Goal: Task Accomplishment & Management: Manage account settings

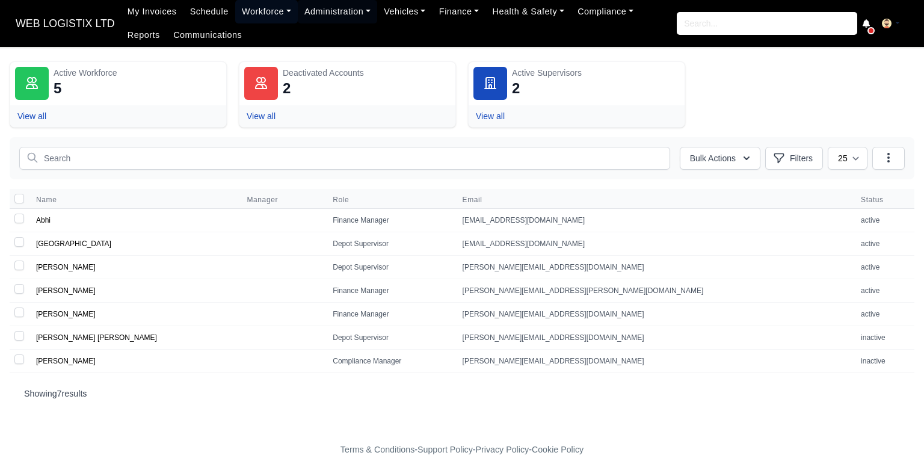
click at [247, 20] on link "Workforce" at bounding box center [266, 11] width 63 height 23
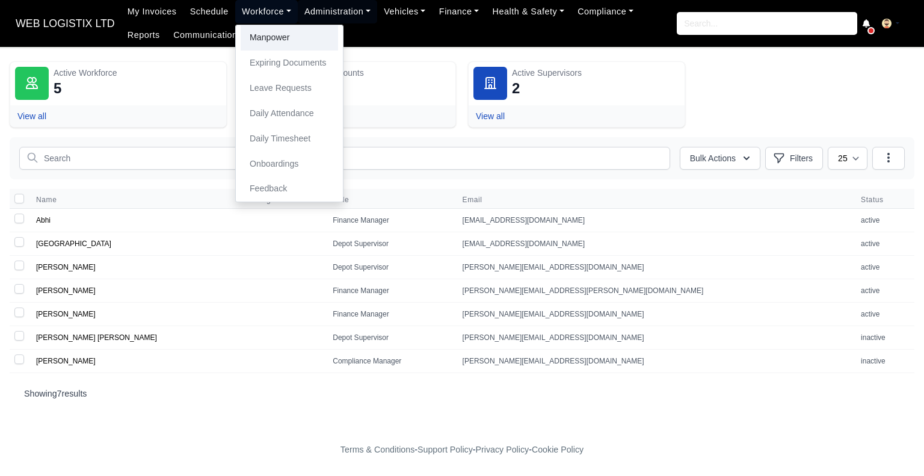
click at [250, 41] on link "Manpower" at bounding box center [289, 37] width 97 height 25
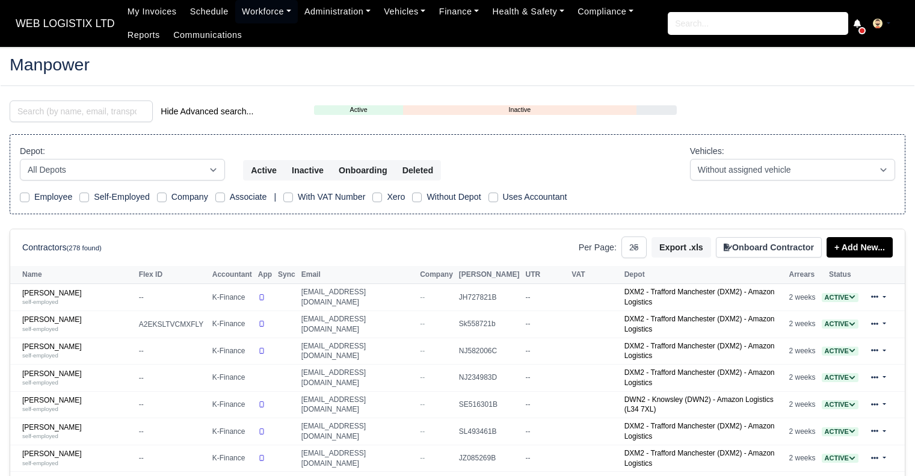
select select "25"
click at [156, 167] on select "All Depots Amazon DCE1 DWN2 - Knowsley (DWN2) - Amazon Logistics (L34 7XL) DXM2…" at bounding box center [122, 170] width 205 height 22
click at [122, 113] on input "search" at bounding box center [81, 112] width 143 height 22
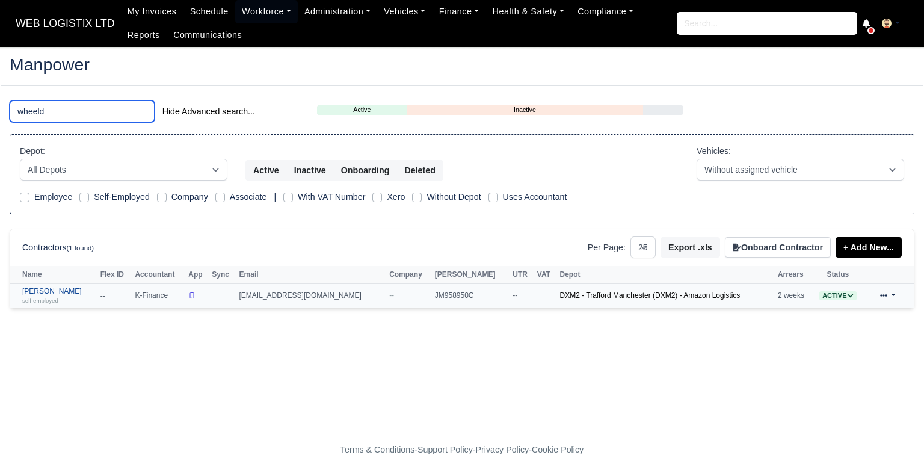
type input "wheeld"
click at [48, 297] on small "self-employed" at bounding box center [40, 300] width 36 height 7
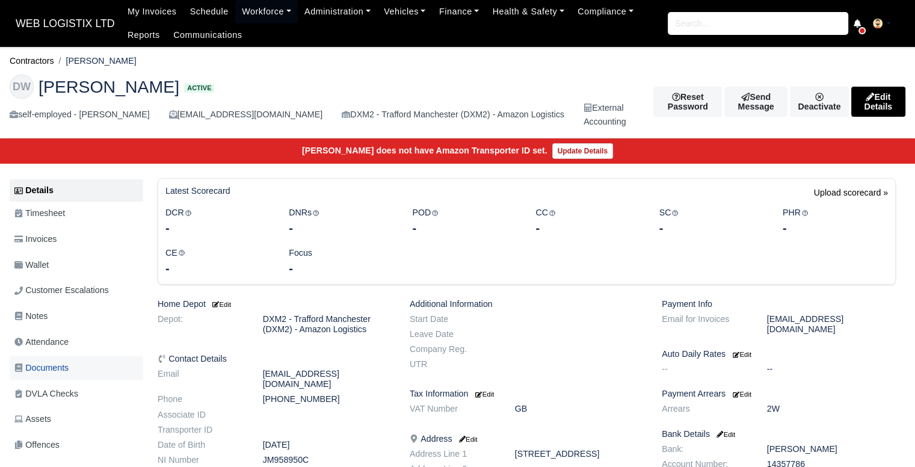
click at [55, 362] on span "Documents" at bounding box center [41, 368] width 54 height 14
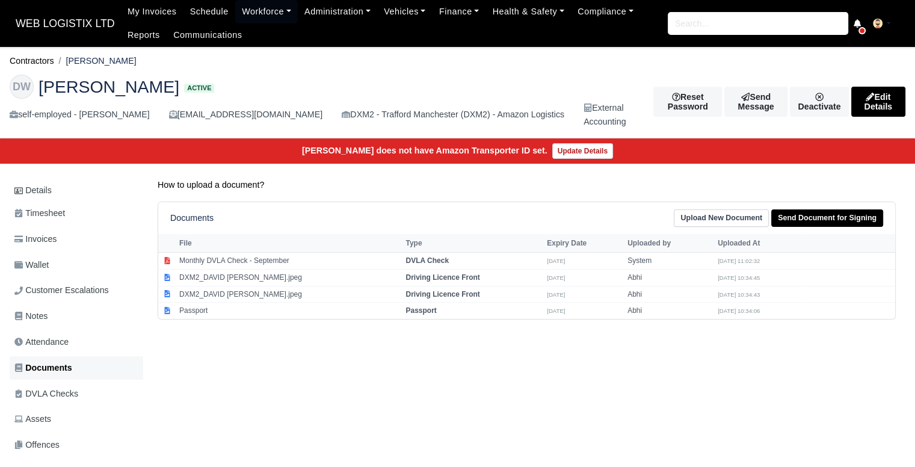
click at [64, 368] on span "Documents" at bounding box center [43, 368] width 58 height 14
click at [55, 390] on span "DVLA Checks" at bounding box center [46, 394] width 64 height 14
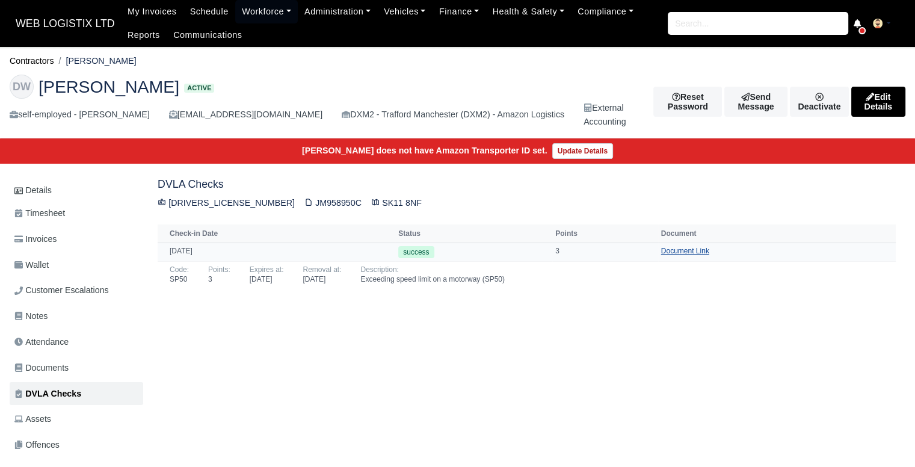
click at [674, 252] on link "Document Link" at bounding box center [685, 251] width 48 height 8
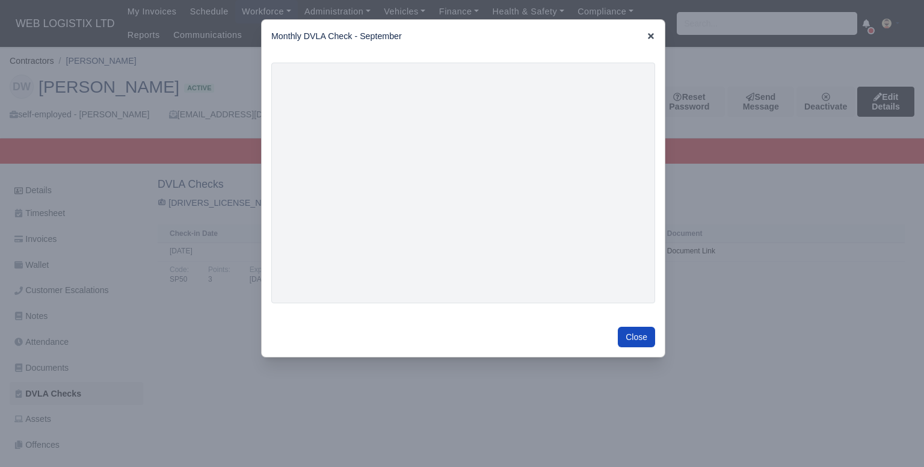
click at [648, 36] on icon at bounding box center [651, 36] width 6 height 6
